Goal: Find specific page/section: Find specific page/section

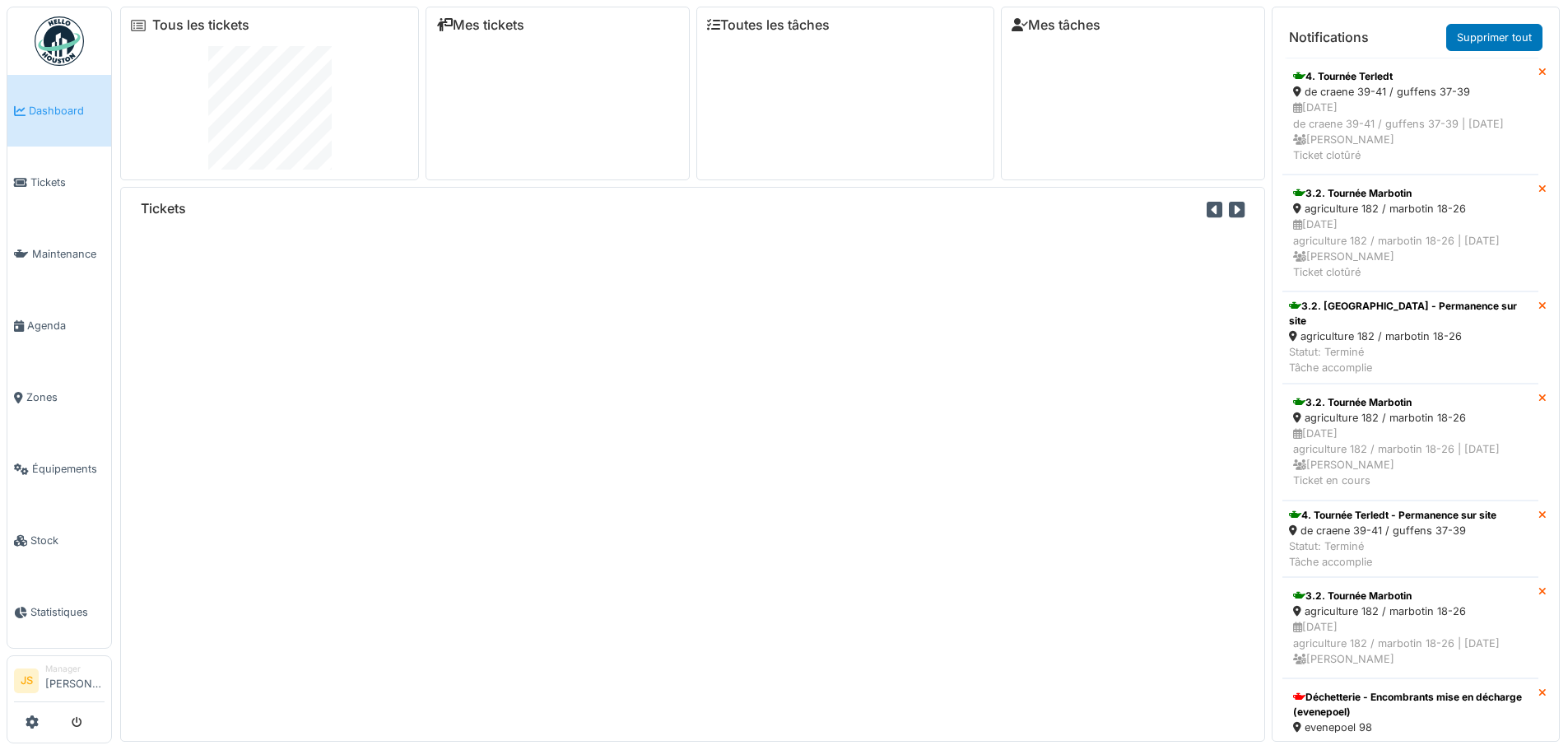
click at [55, 318] on span "Agenda" at bounding box center [66, 325] width 78 height 16
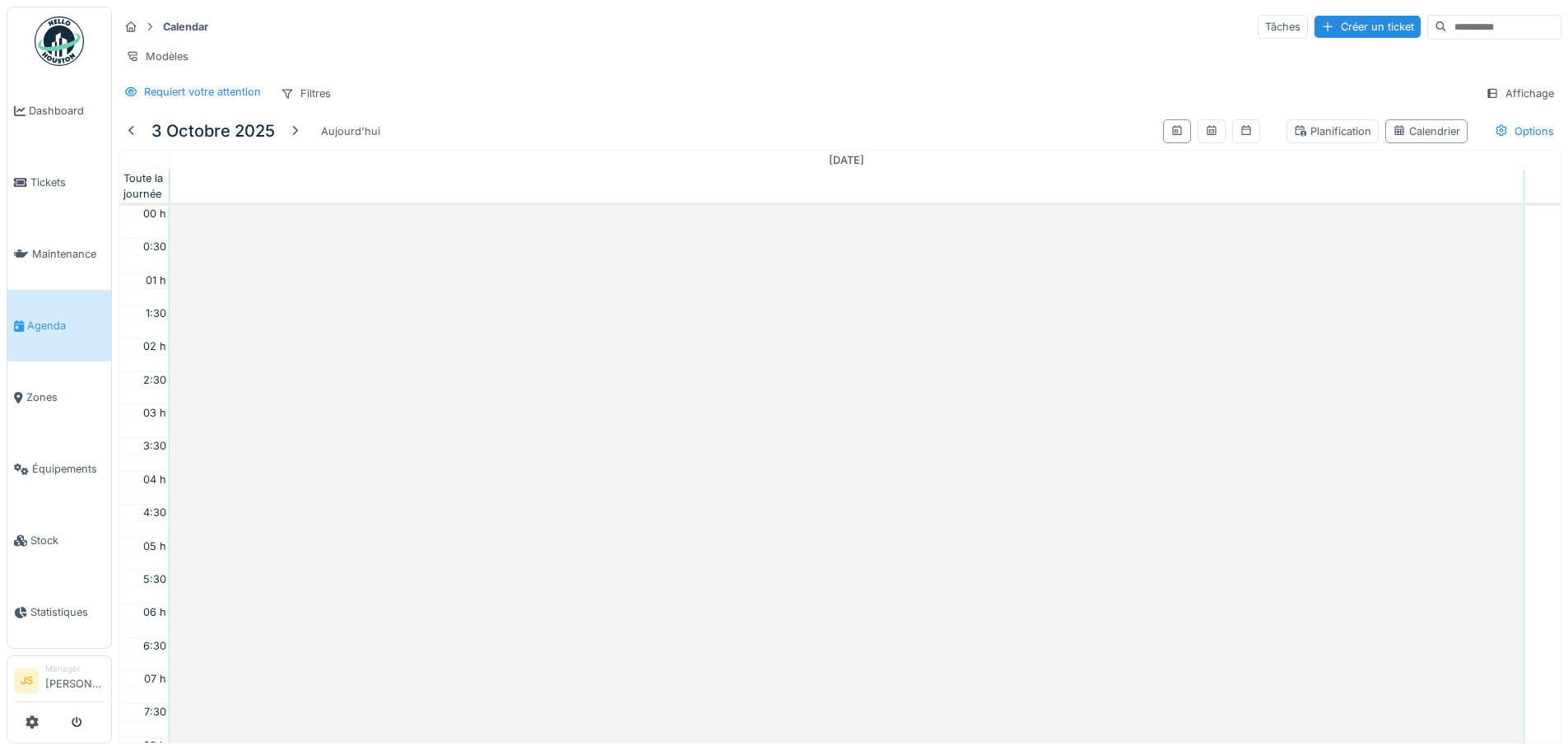
scroll to position [399, 0]
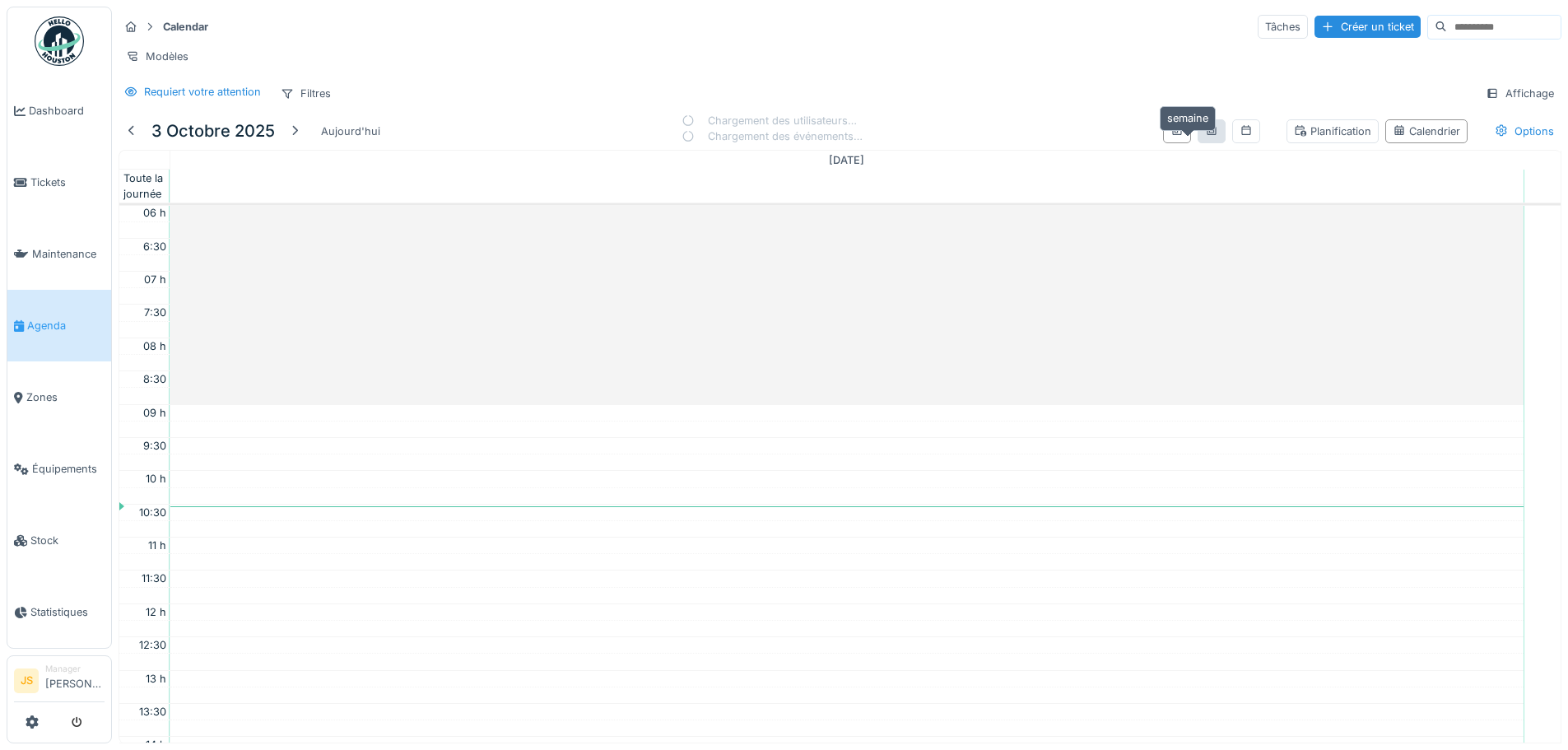
click at [1207, 135] on icon at bounding box center [1211, 130] width 9 height 9
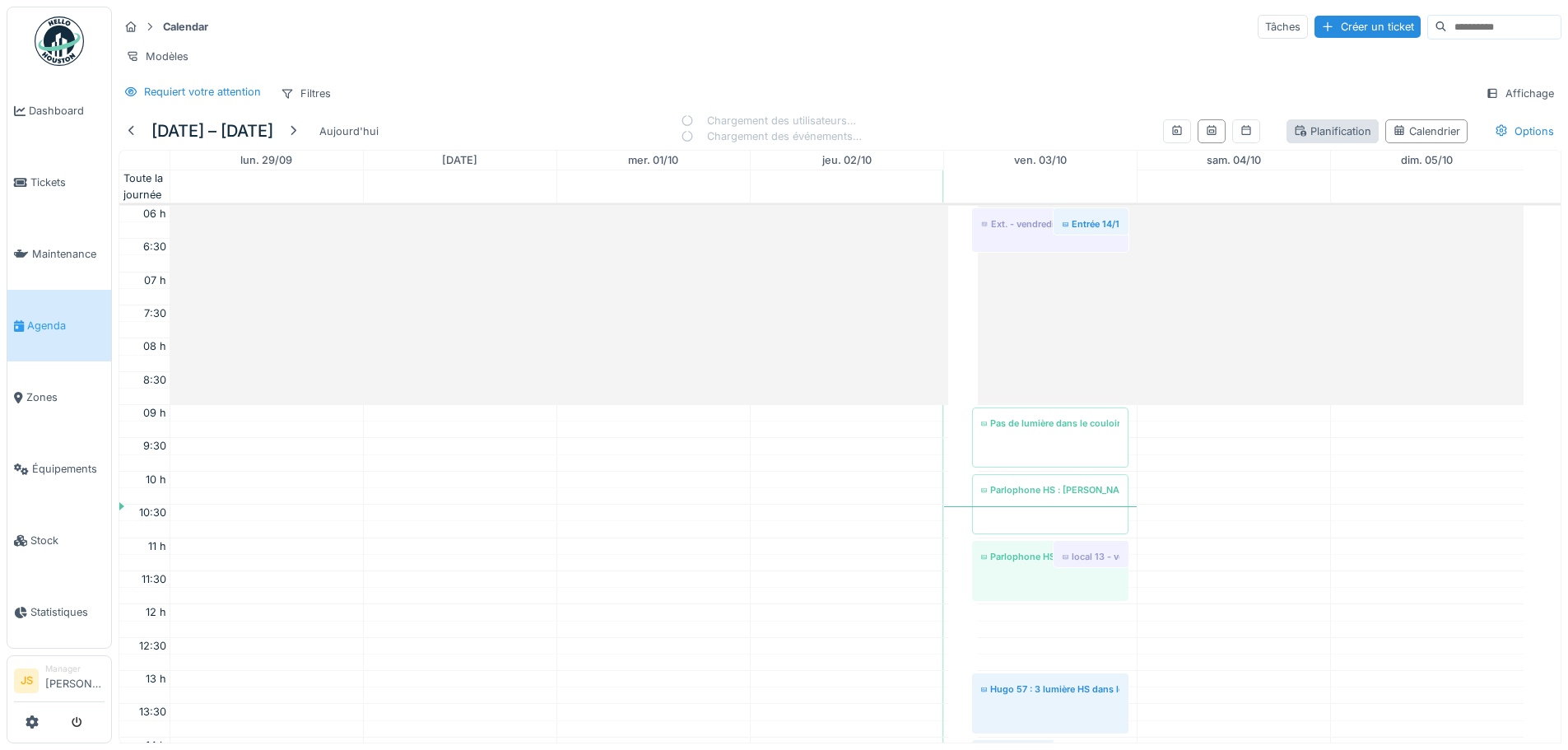
click at [1342, 139] on div "Planification" at bounding box center [1333, 131] width 78 height 16
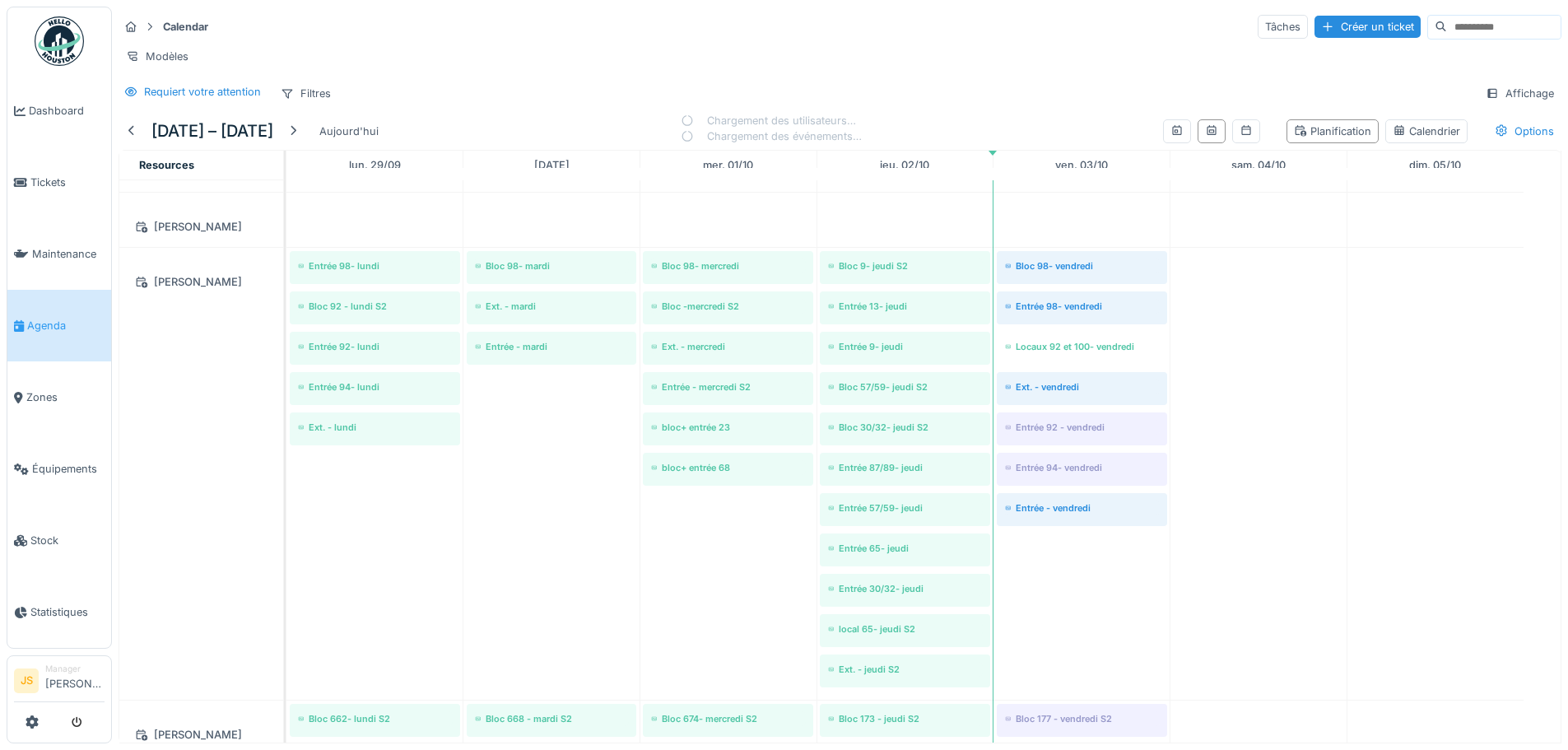
scroll to position [0, 0]
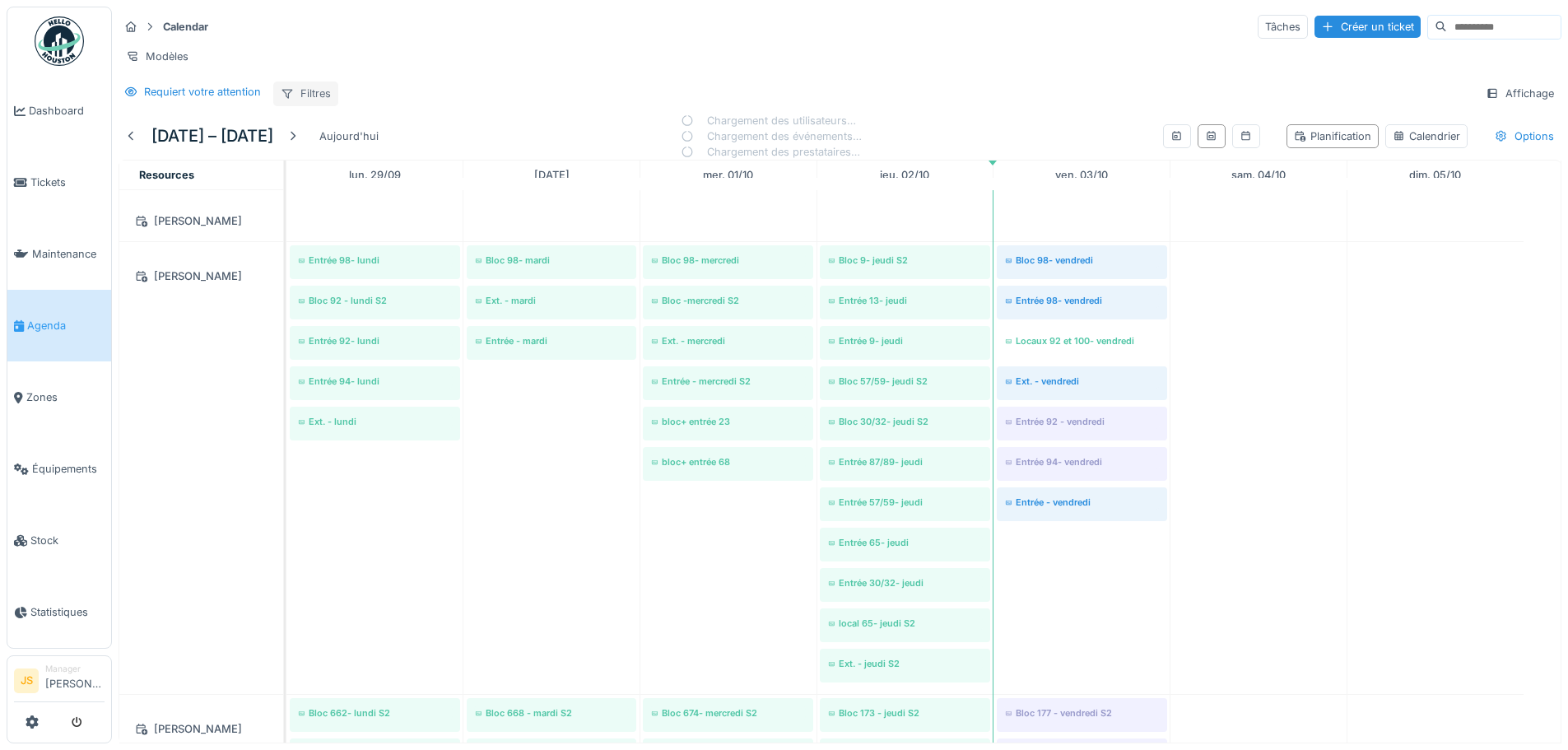
click at [317, 103] on div "Filtres" at bounding box center [305, 93] width 65 height 24
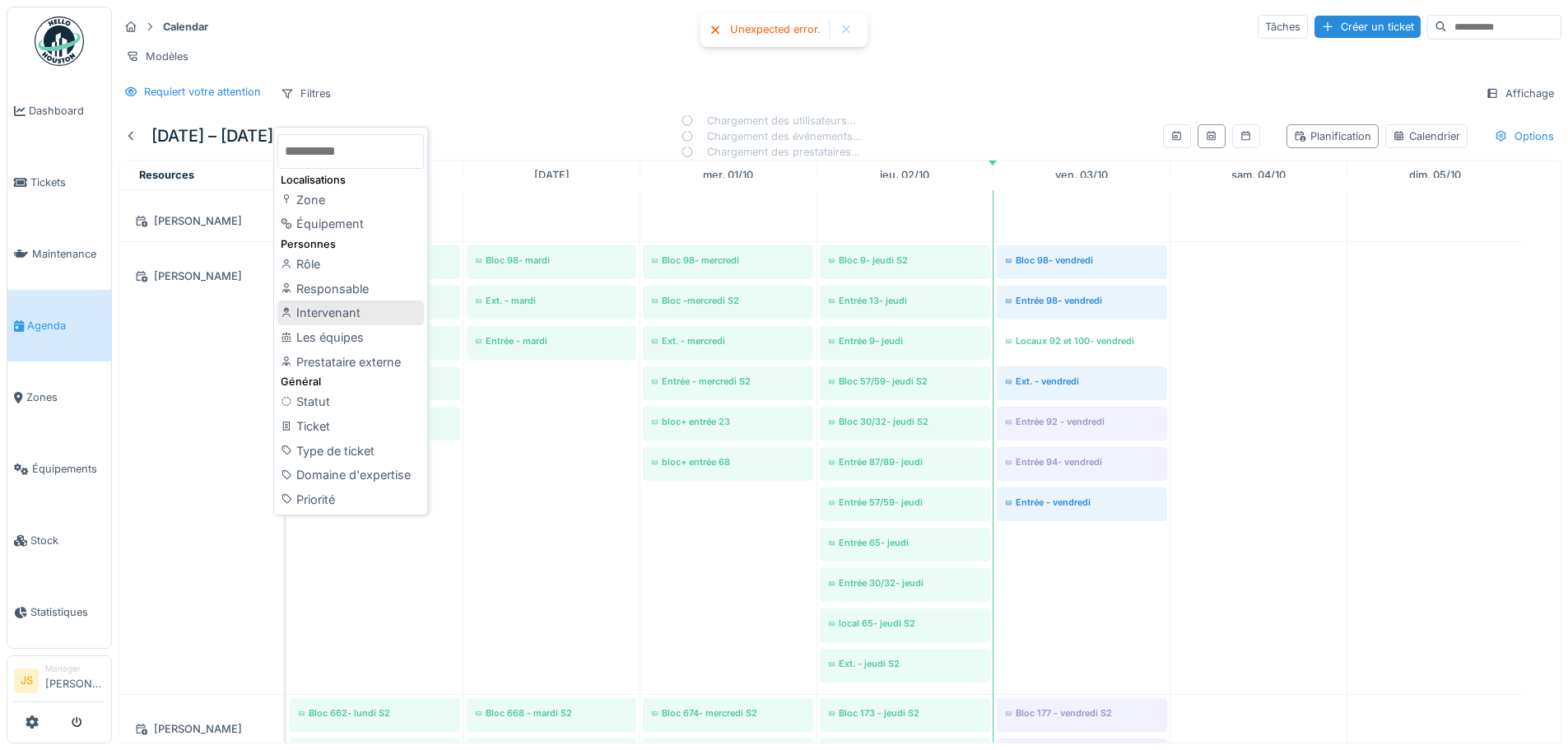
click at [409, 312] on div "Intervenant" at bounding box center [350, 313] width 147 height 25
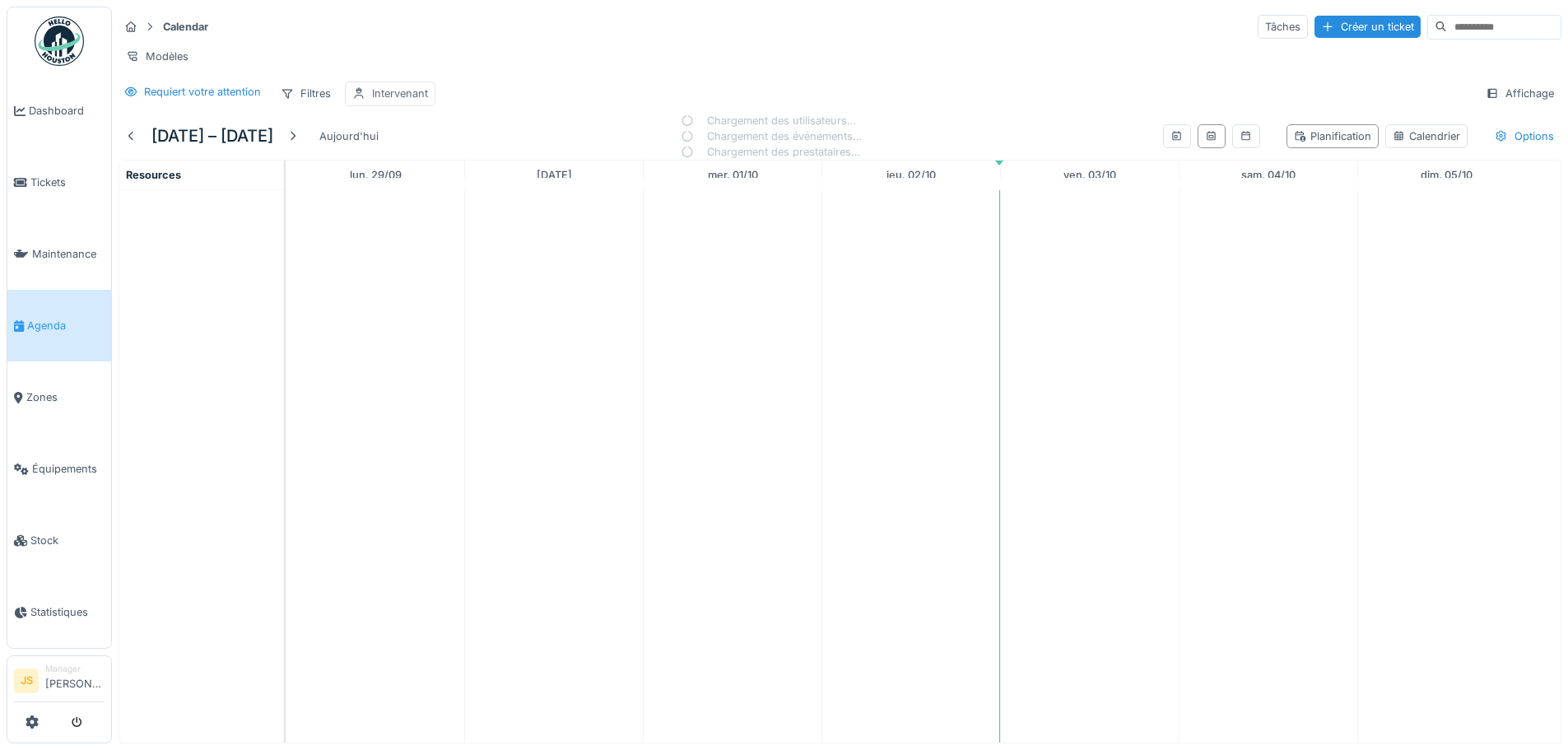
click at [389, 101] on div "Intervenant" at bounding box center [399, 94] width 56 height 16
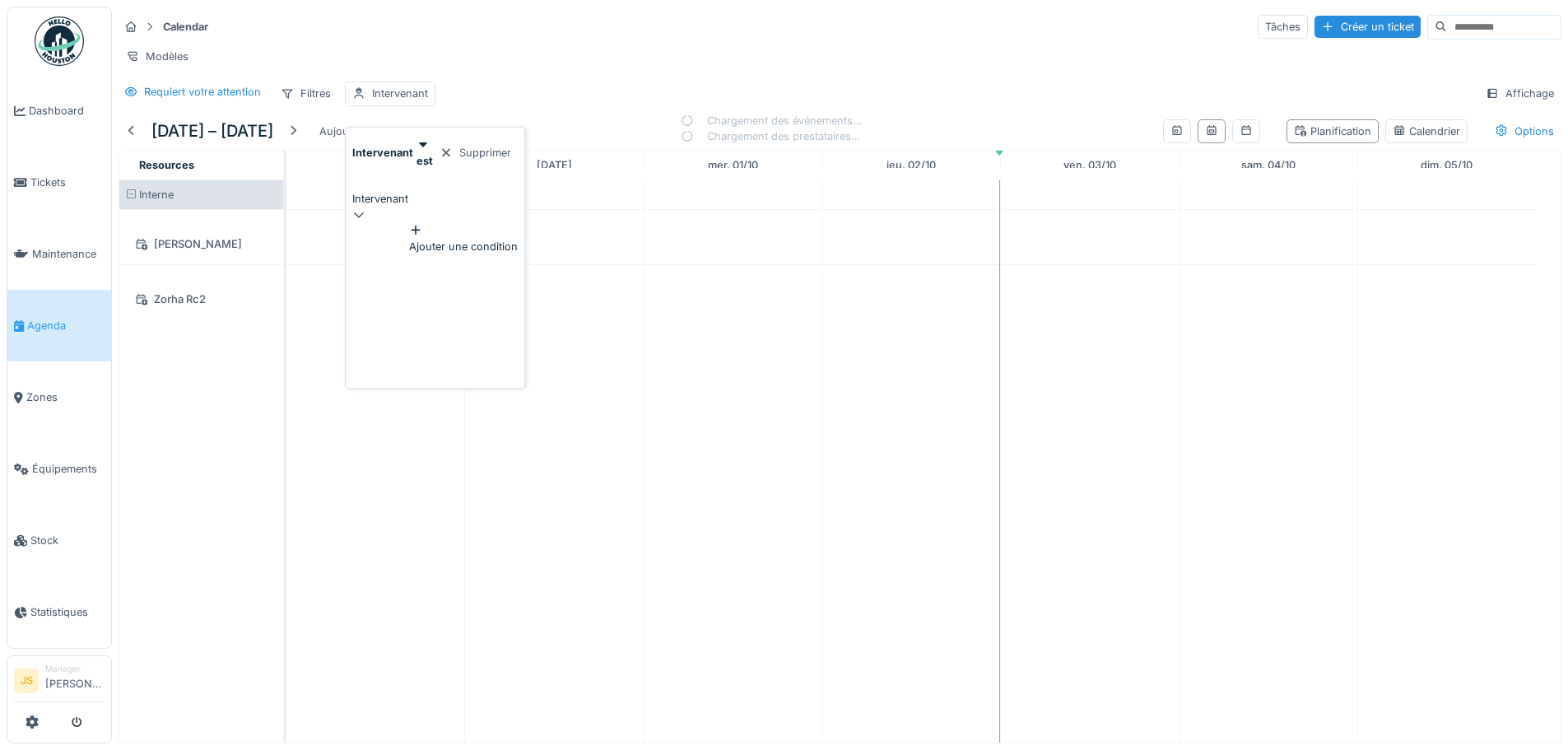
click at [366, 209] on icon at bounding box center [359, 214] width 13 height 10
click at [607, 70] on div "Calendar Tâches Créer un ticket Modèles Requiert votre attention Filtres Interv…" at bounding box center [840, 60] width 1456 height 106
click at [418, 90] on div "Intervenant" at bounding box center [399, 94] width 56 height 16
click at [453, 145] on div at bounding box center [446, 152] width 13 height 16
